Goal: Transaction & Acquisition: Purchase product/service

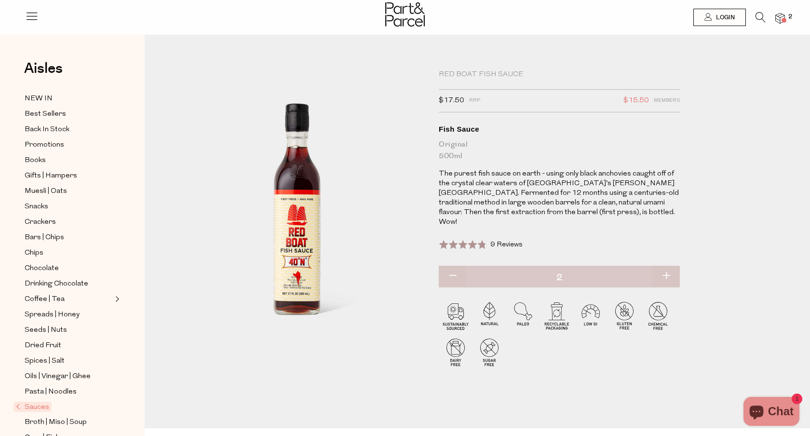
click at [24, 192] on div "Muesli | Oats" at bounding box center [73, 191] width 102 height 12
click at [33, 192] on span "Muesli | Oats" at bounding box center [46, 192] width 42 height 12
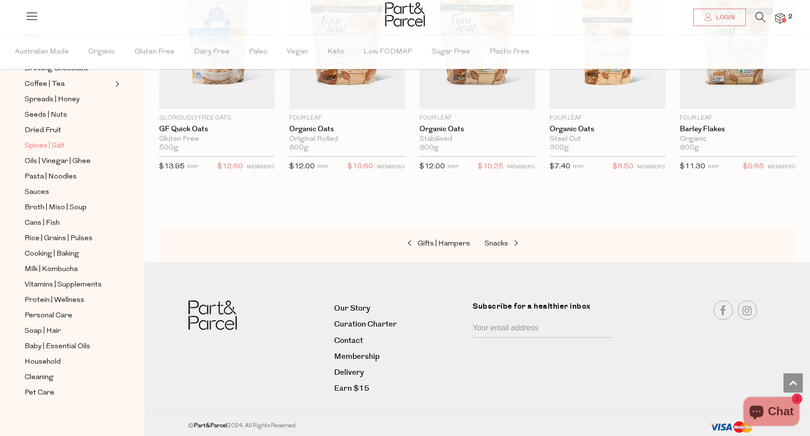
scroll to position [251, 0]
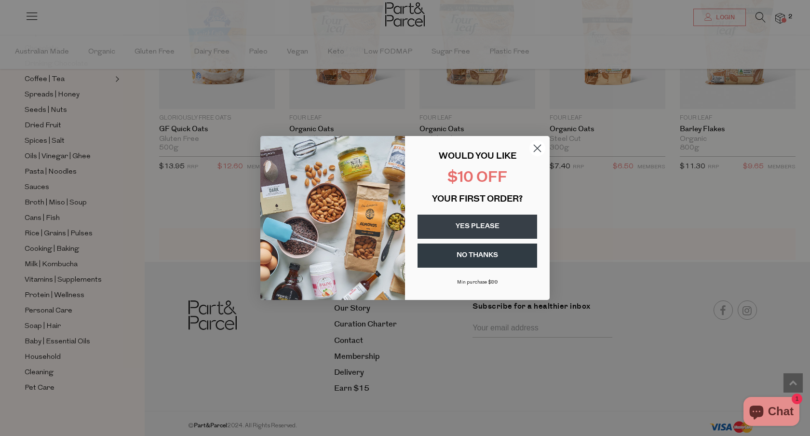
click at [71, 163] on div "Close dialog WOULD YOU LIKE $10 OFF YOUR FIRST ORDER? YES PLEASE NO THANKS Min …" at bounding box center [405, 218] width 810 height 436
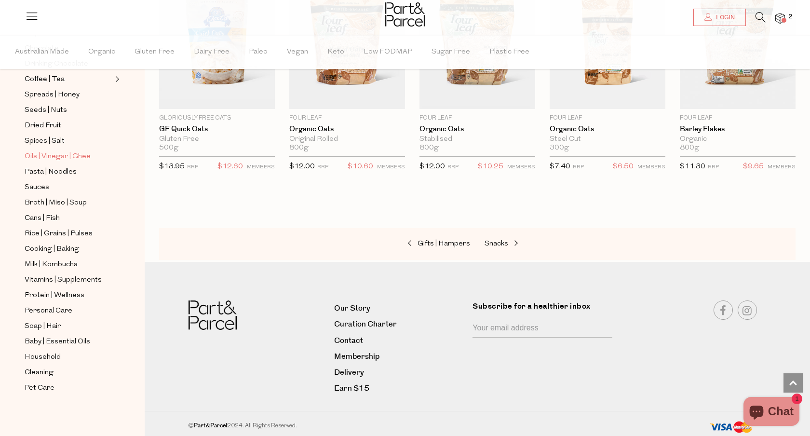
click at [70, 157] on span "Oils | Vinegar | Ghee" at bounding box center [58, 157] width 66 height 12
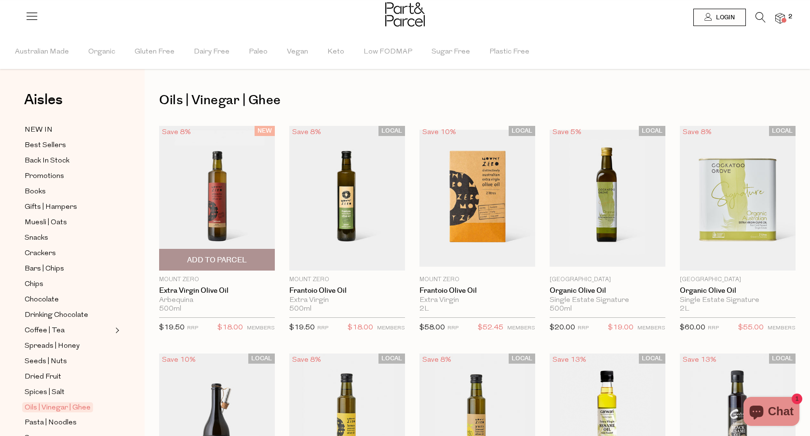
click at [233, 258] on span "Add To Parcel" at bounding box center [217, 260] width 60 height 10
